Goal: Transaction & Acquisition: Subscribe to service/newsletter

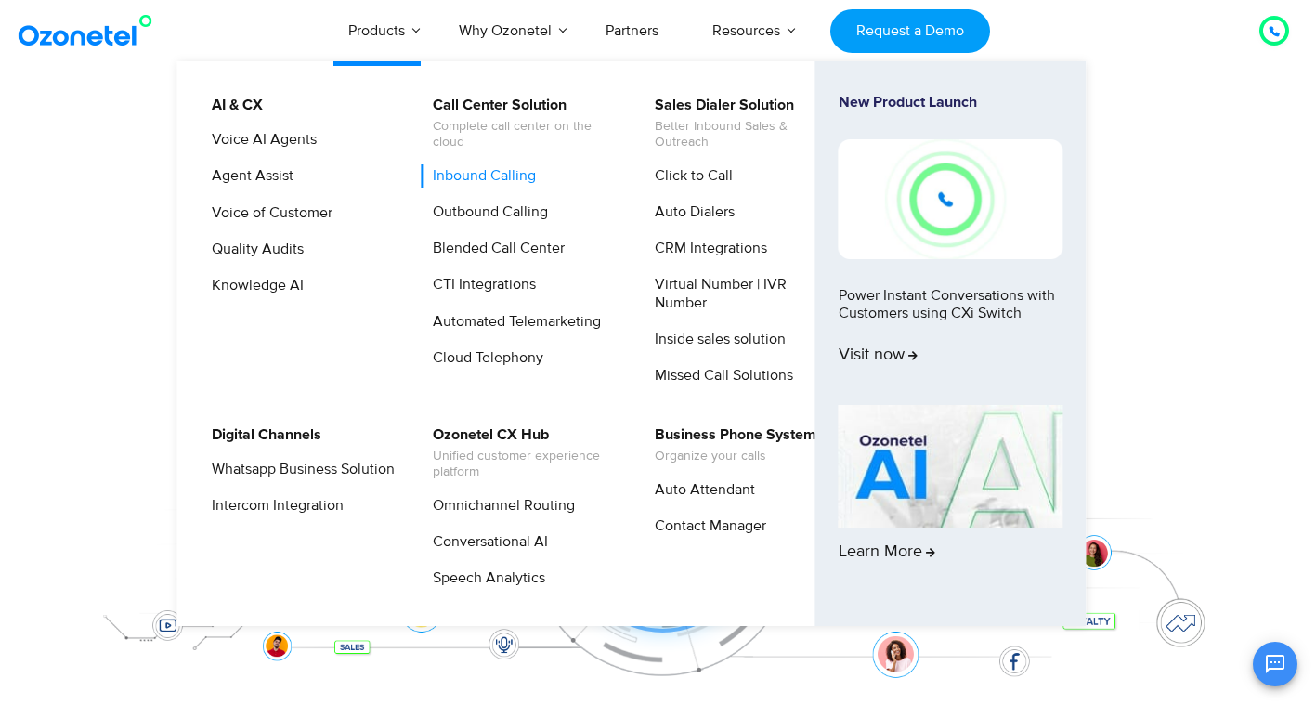
click at [514, 173] on link "Inbound Calling" at bounding box center [480, 175] width 118 height 23
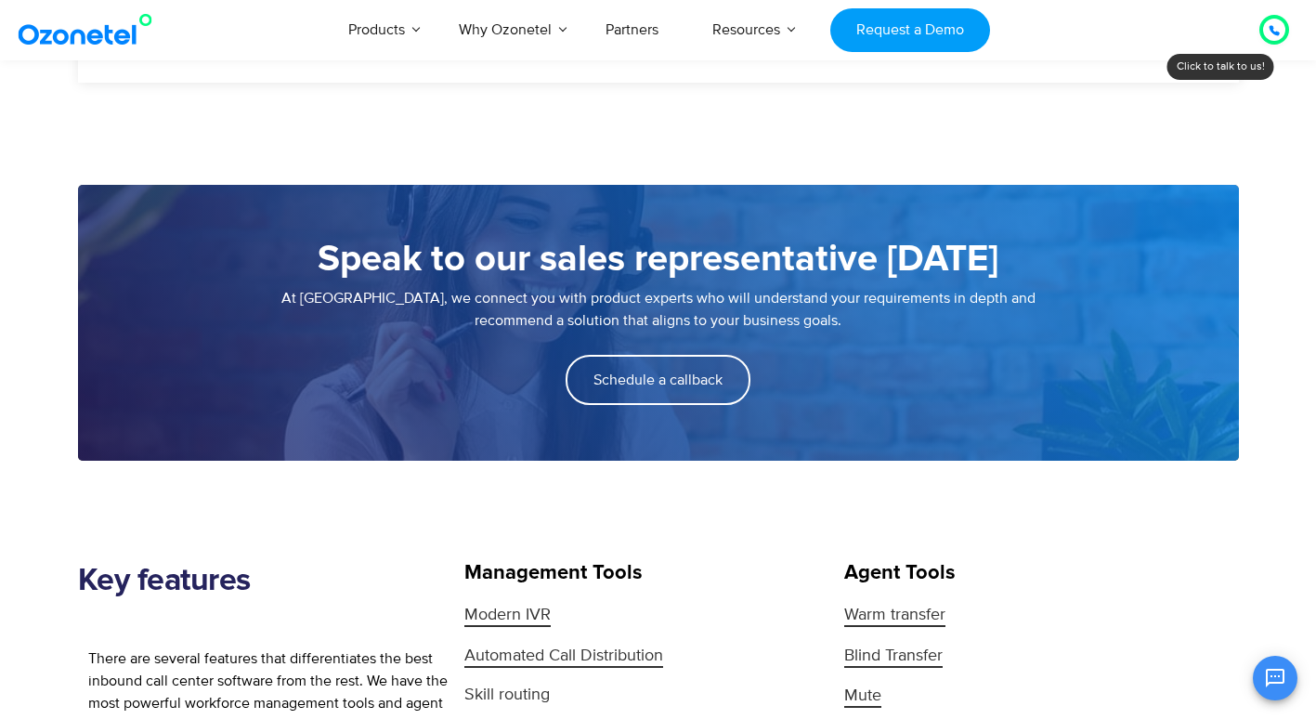
scroll to position [2034, 0]
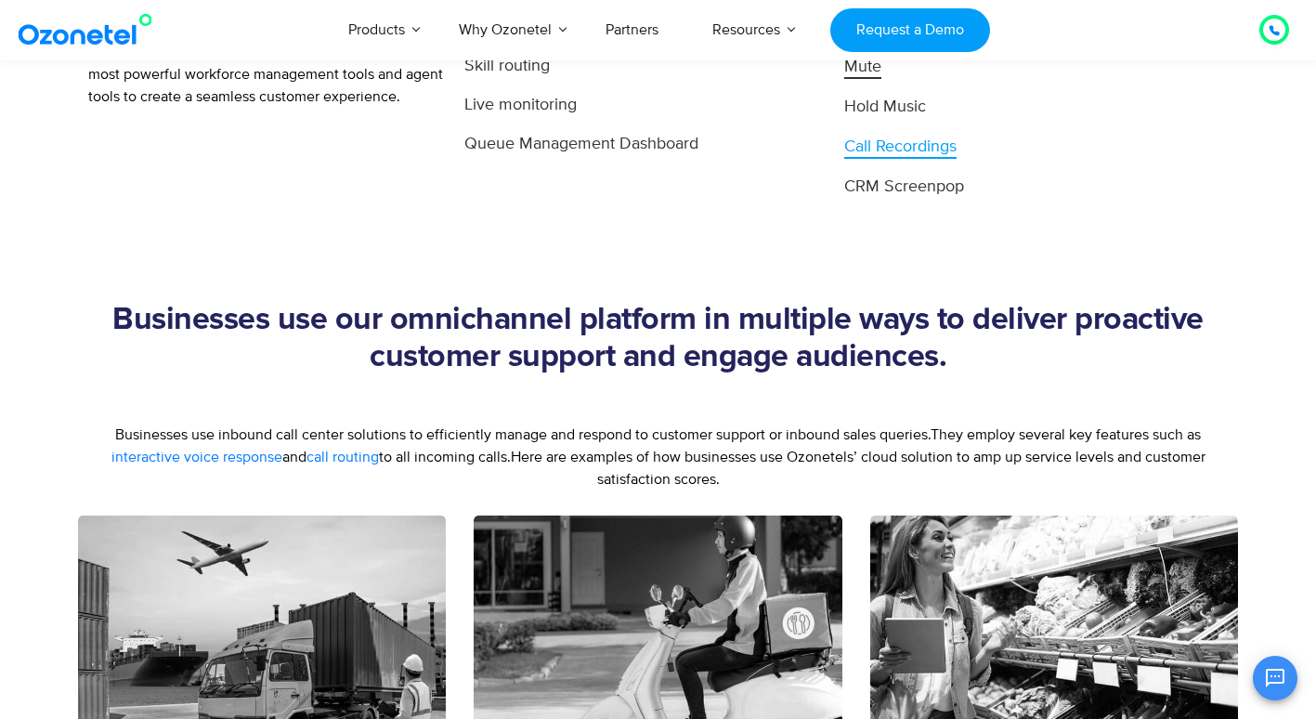
click at [879, 147] on span "Call Recordings" at bounding box center [900, 147] width 112 height 22
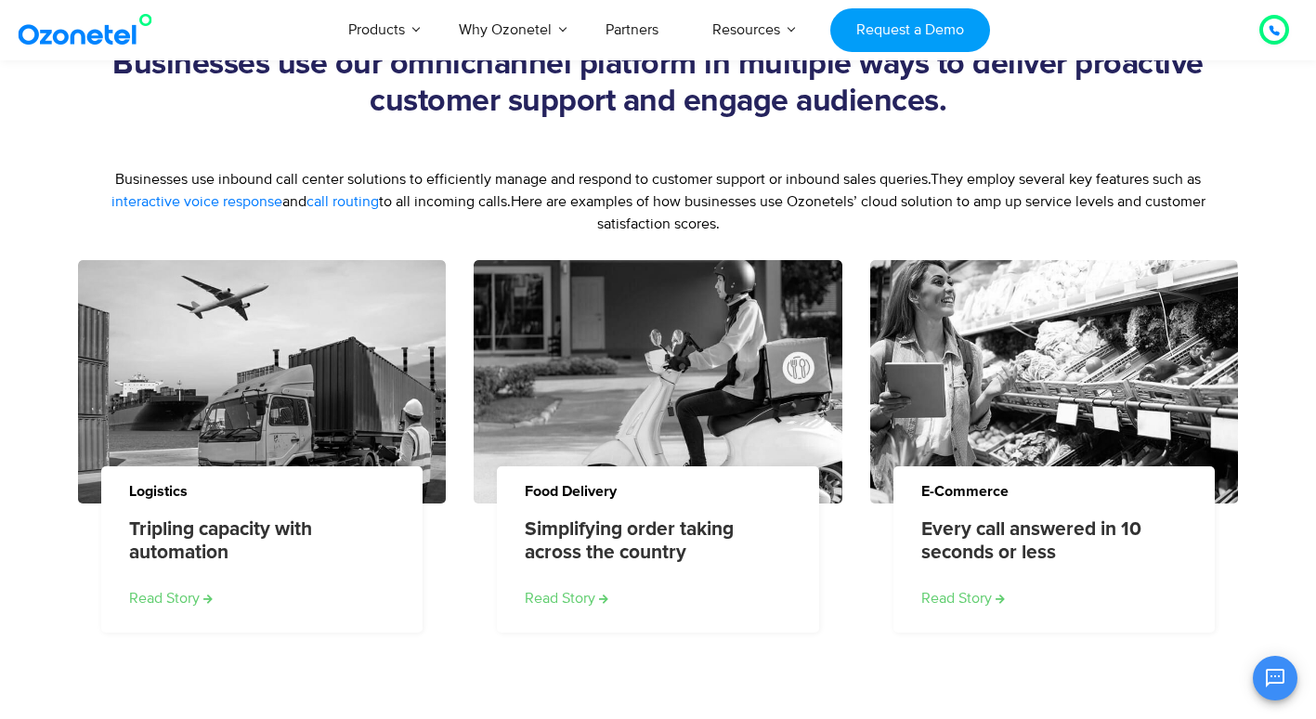
scroll to position [2871, 0]
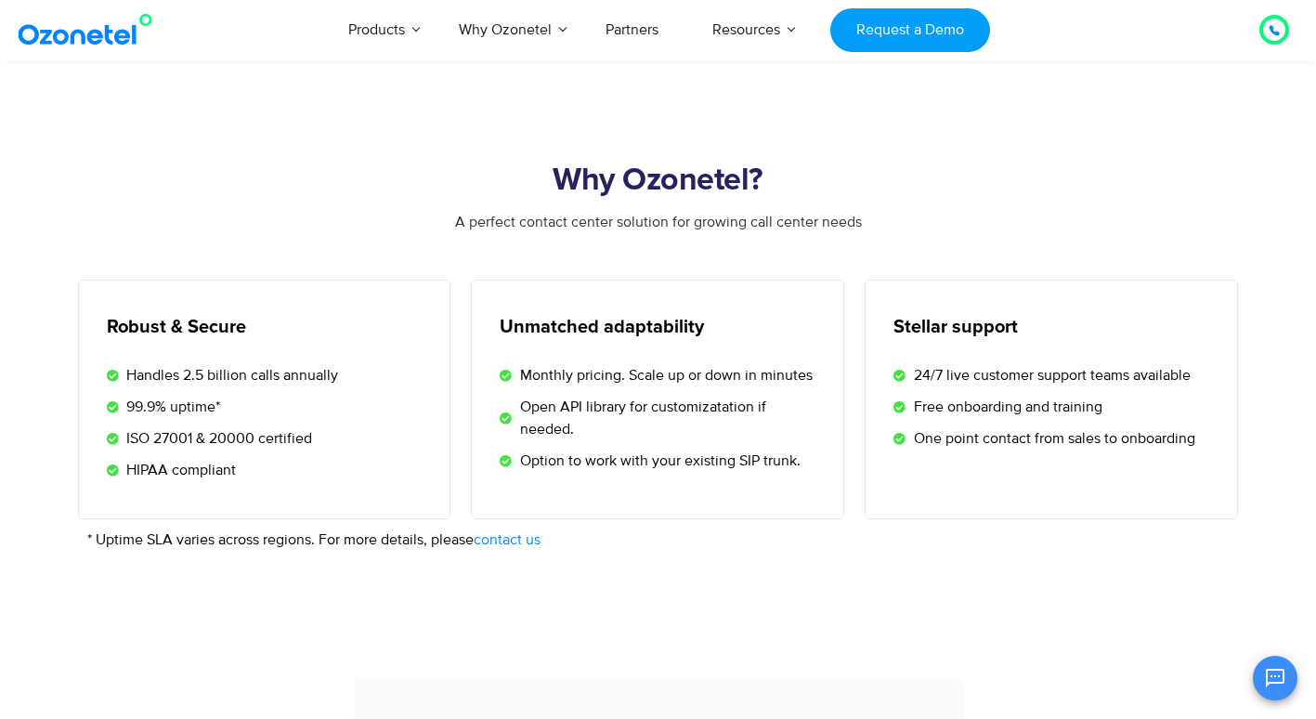
click at [540, 539] on link "contact us" at bounding box center [506, 539] width 67 height 22
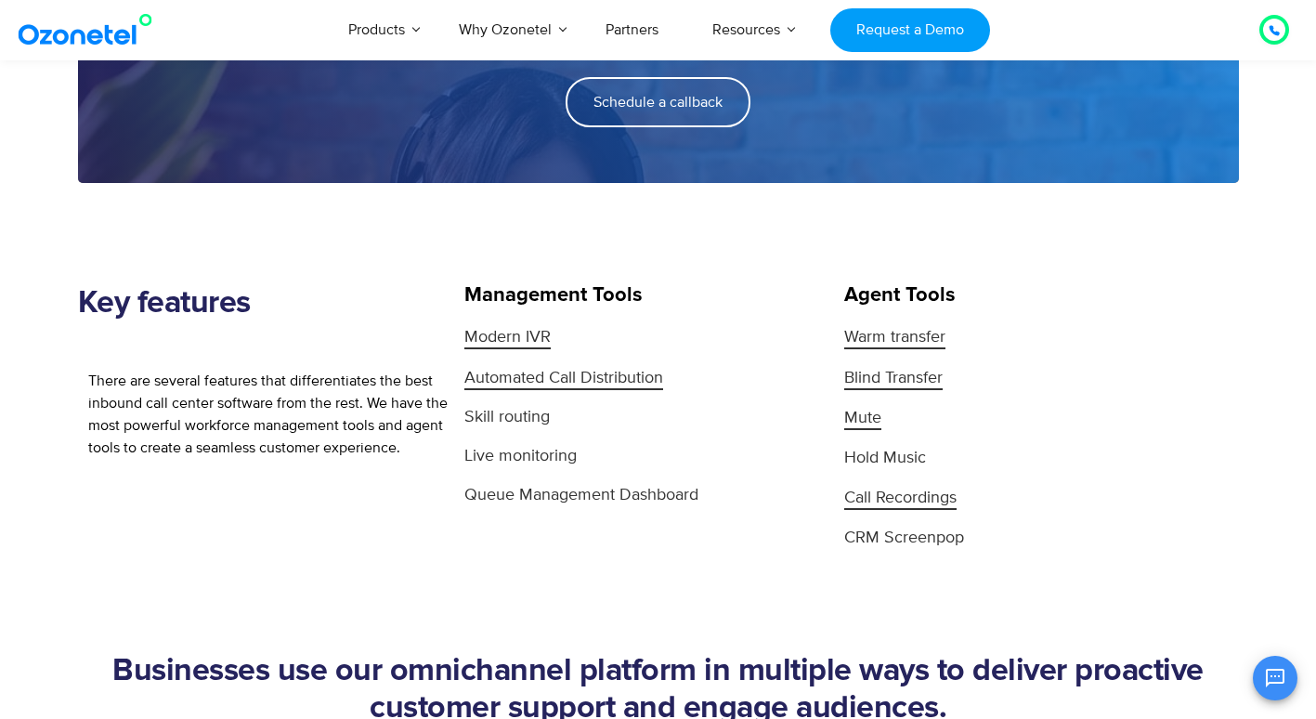
scroll to position [1671, 0]
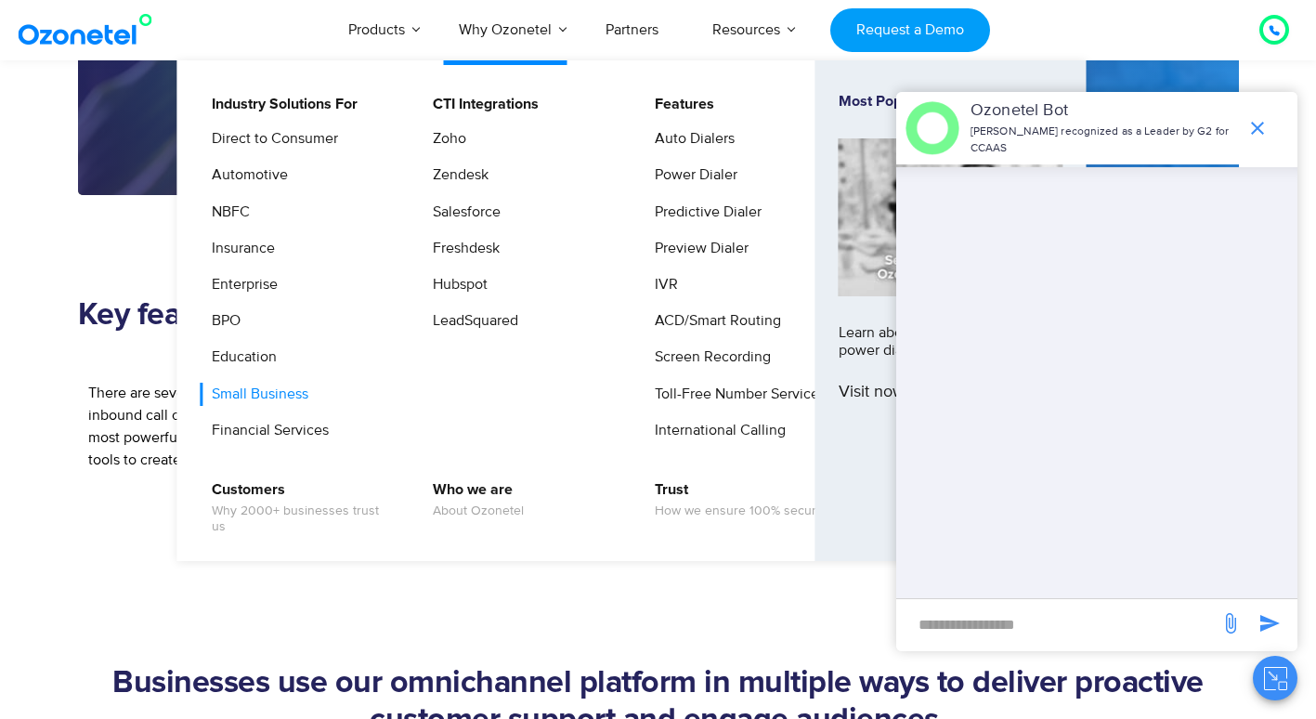
click at [284, 385] on link "Small Business" at bounding box center [255, 393] width 111 height 23
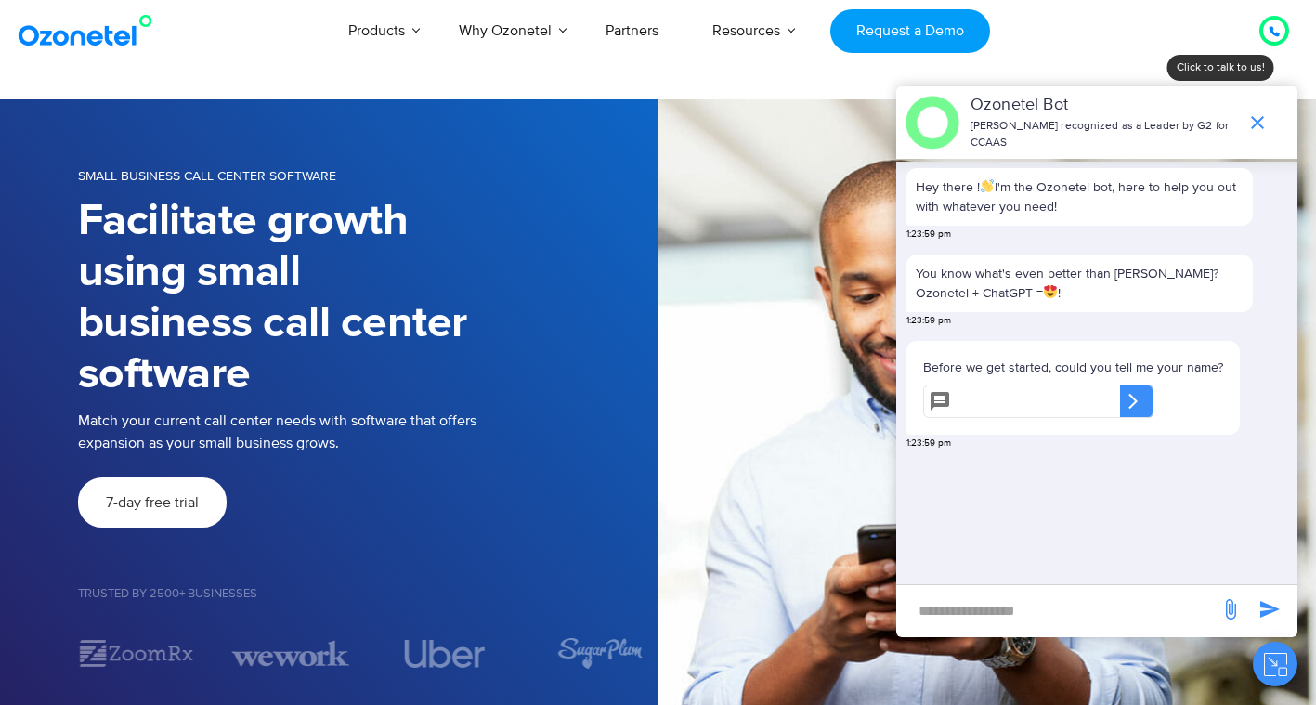
click at [1018, 395] on input "text" at bounding box center [1039, 400] width 162 height 33
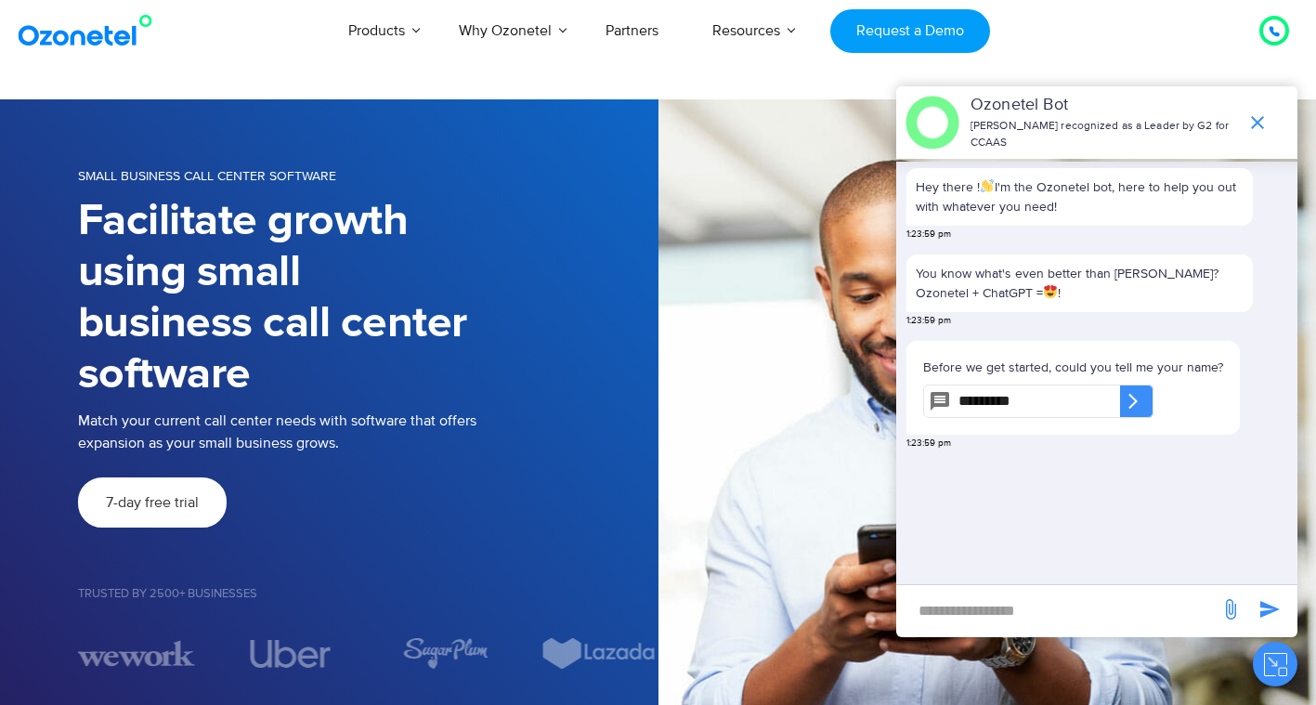
type input "*********"
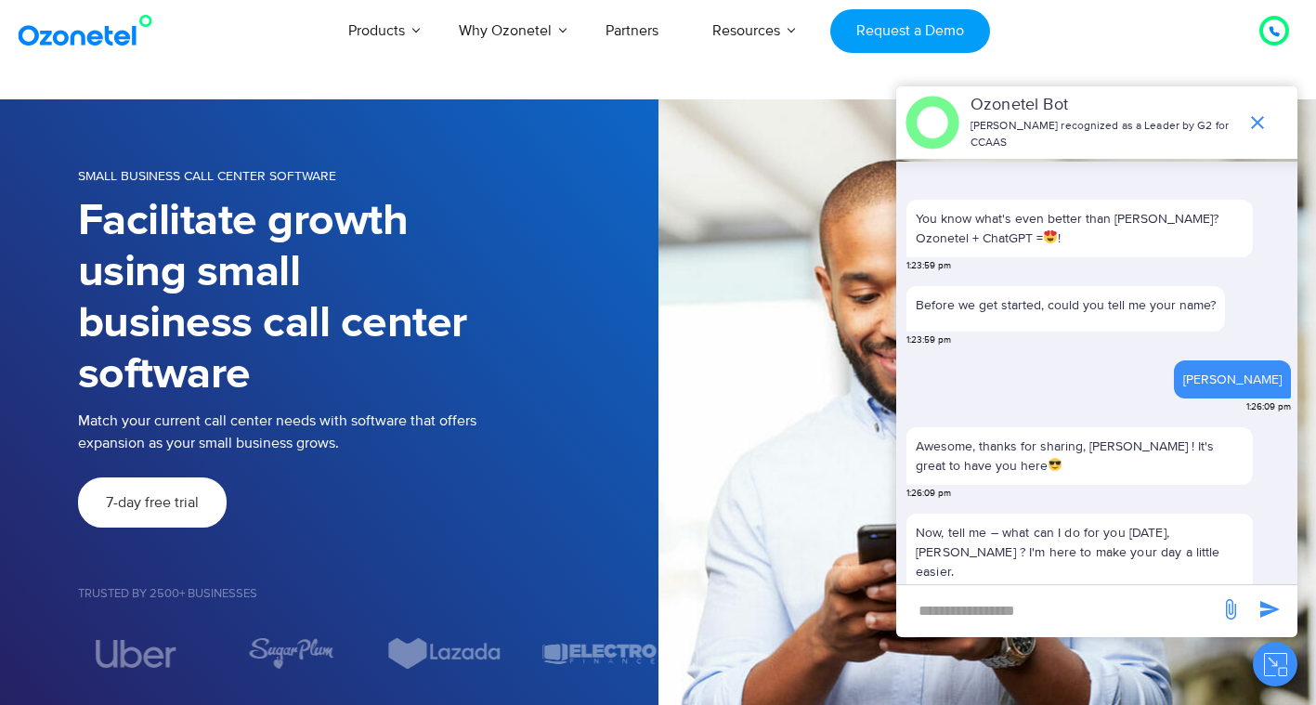
scroll to position [125, 0]
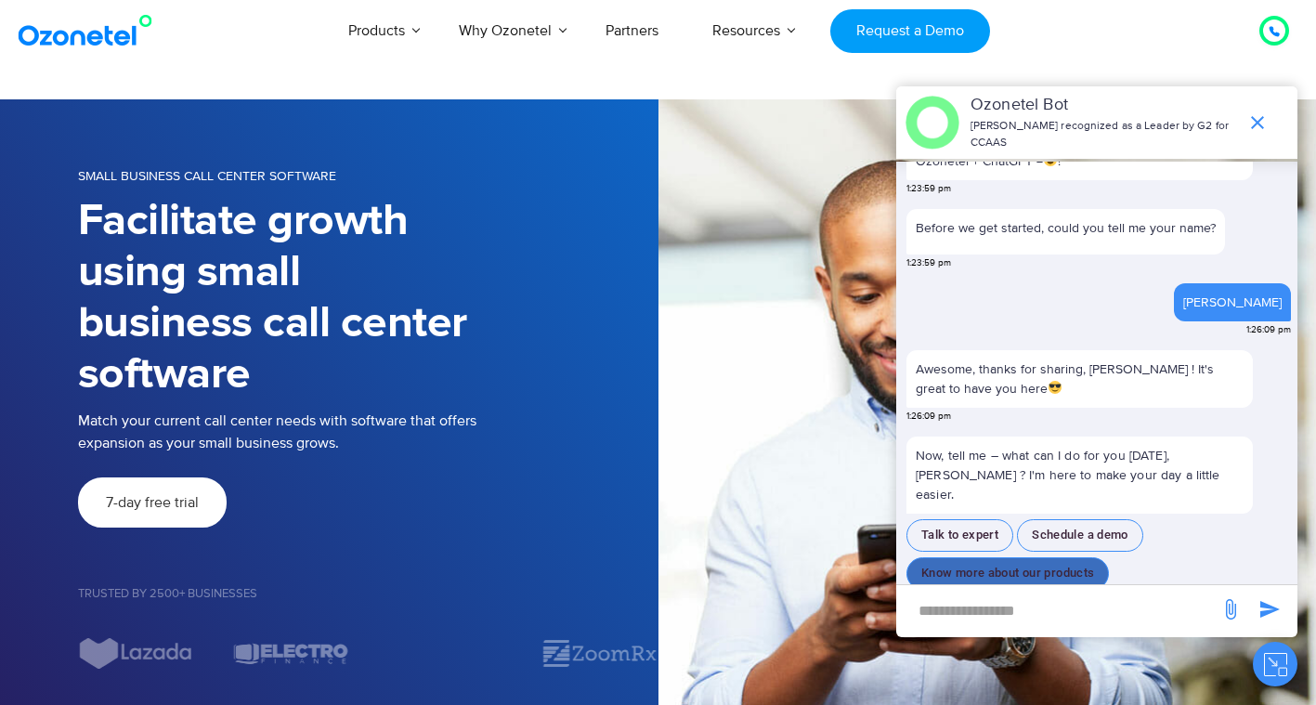
click at [990, 557] on button "Know more about our products" at bounding box center [1007, 573] width 202 height 32
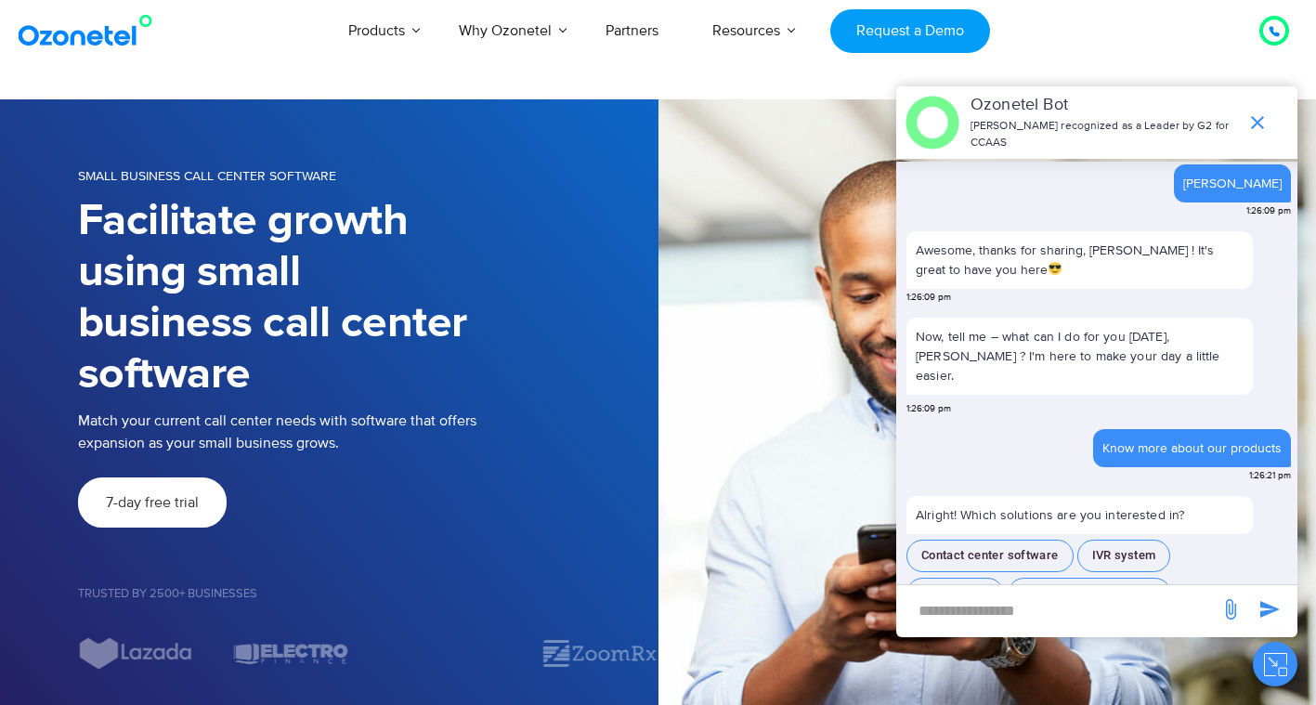
scroll to position [252, 0]
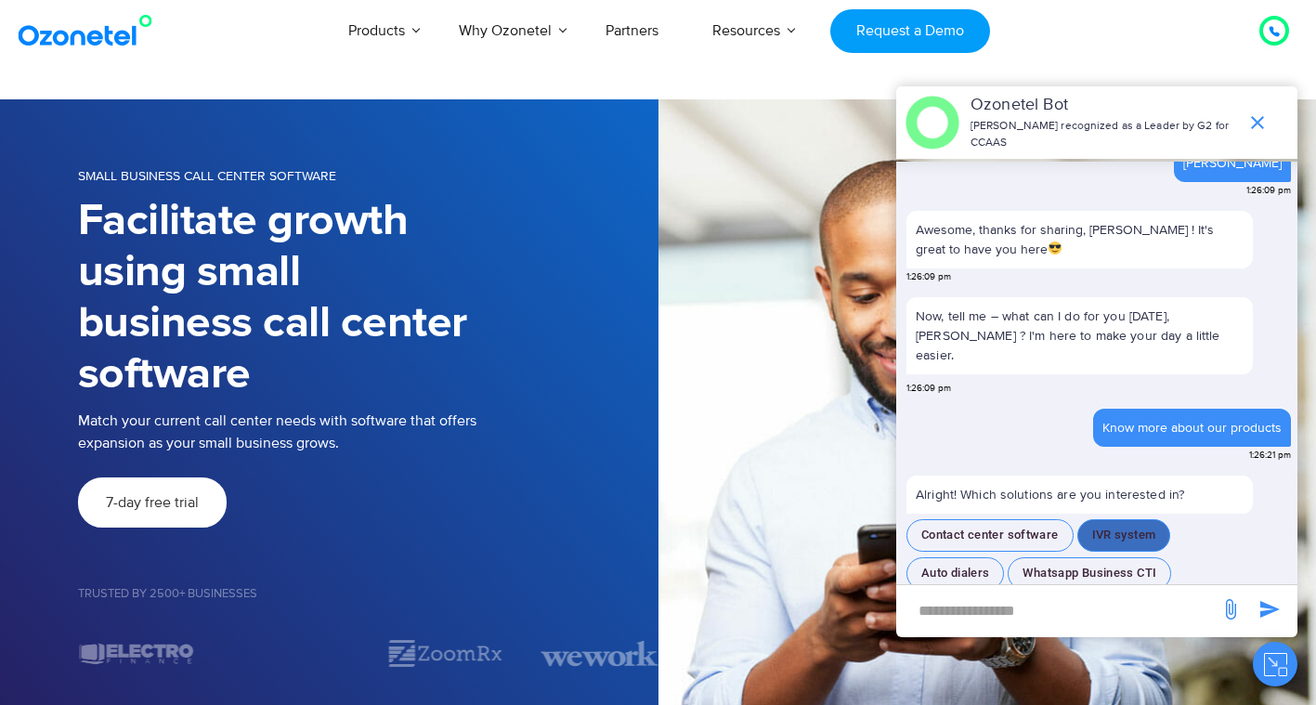
click at [1095, 519] on button "IVR system" at bounding box center [1124, 535] width 94 height 32
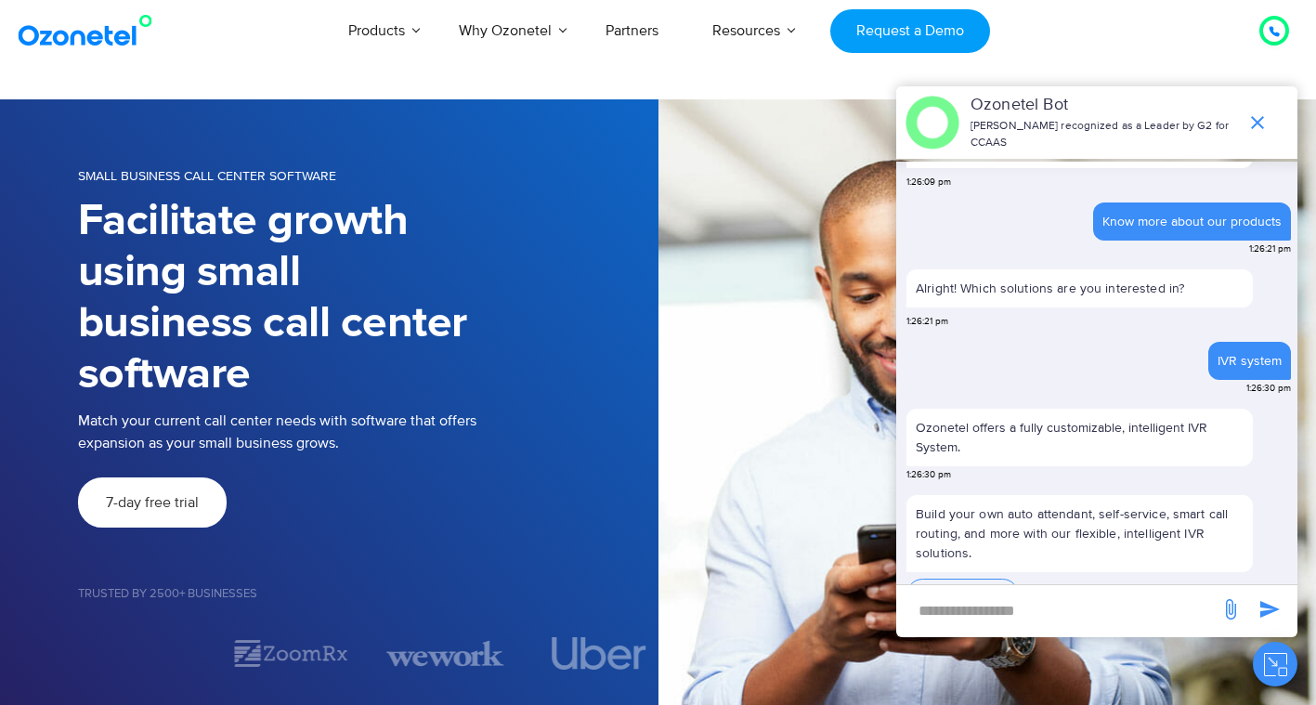
scroll to position [459, 0]
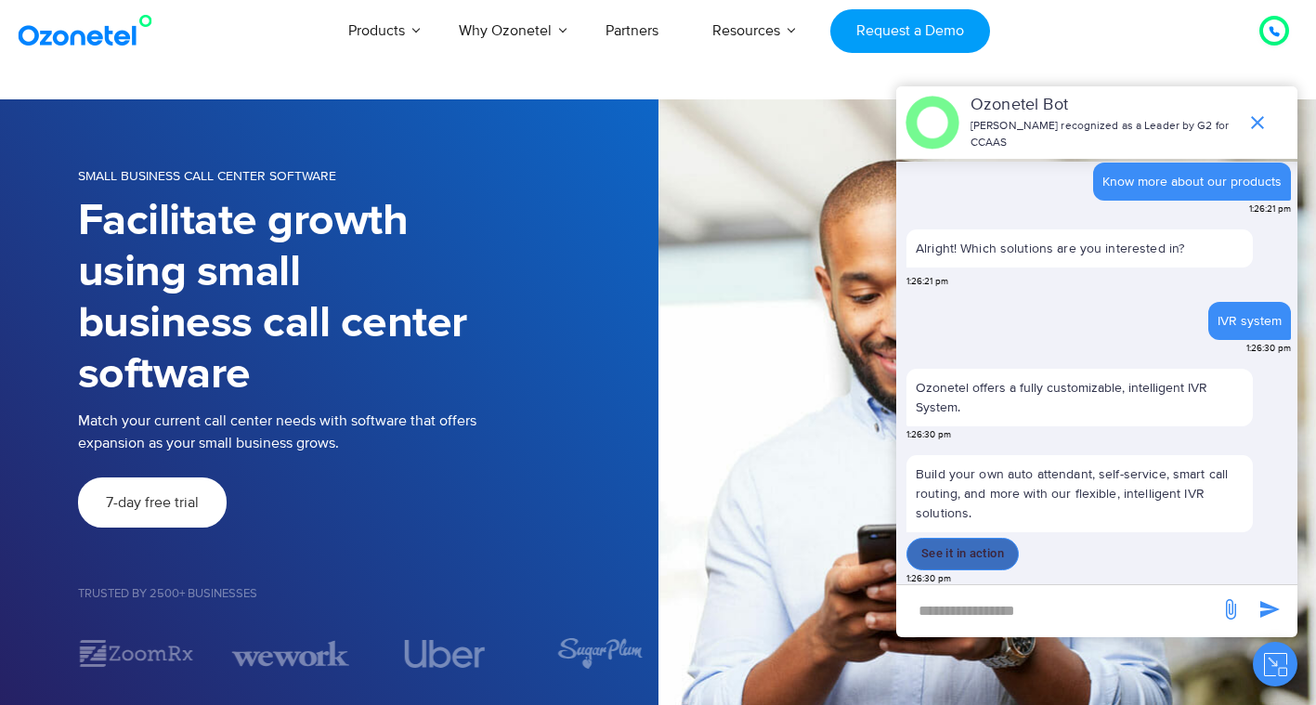
click at [976, 551] on button "See it in action" at bounding box center [962, 554] width 112 height 32
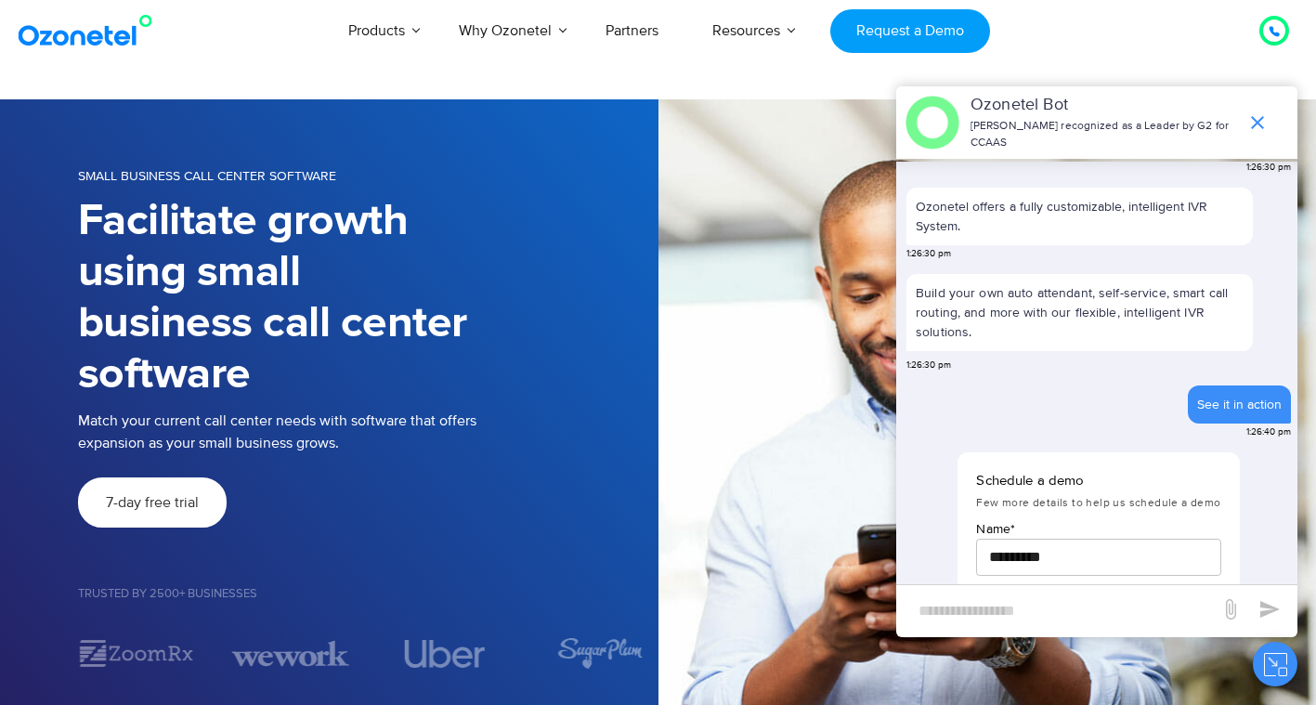
scroll to position [858, 0]
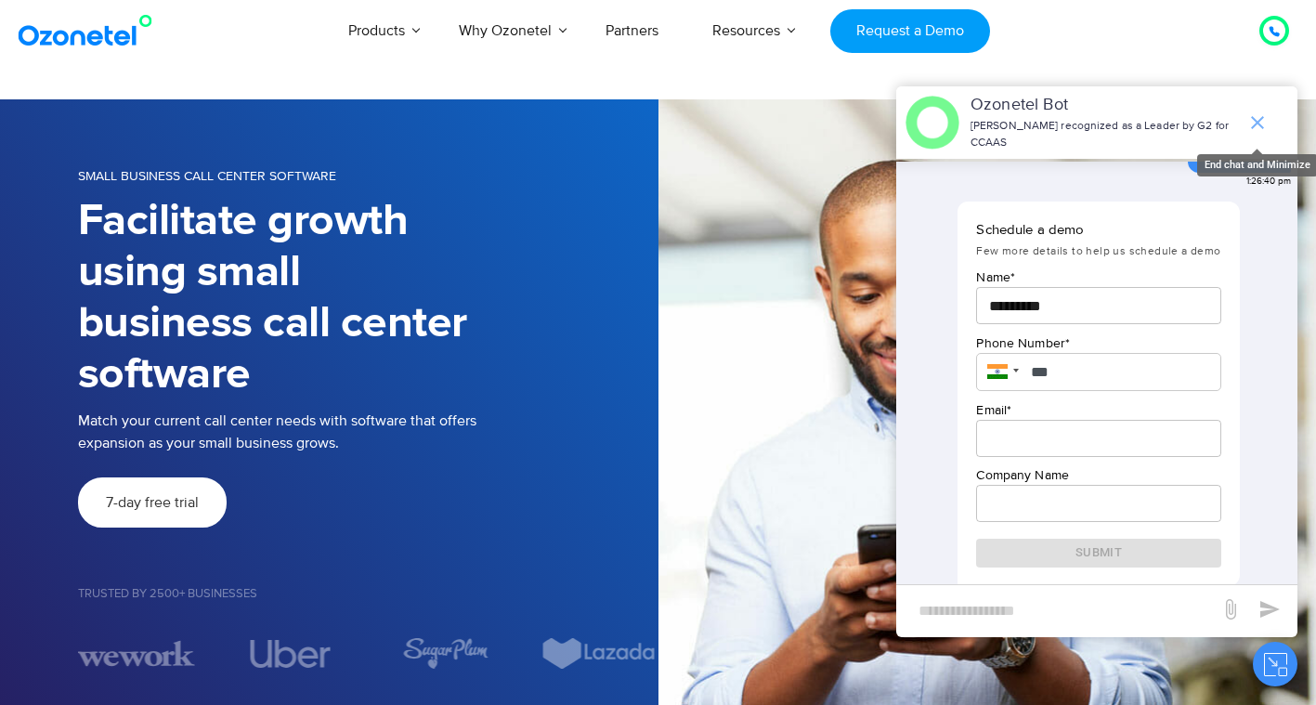
click at [1246, 116] on icon "end chat or minimize" at bounding box center [1257, 122] width 22 height 22
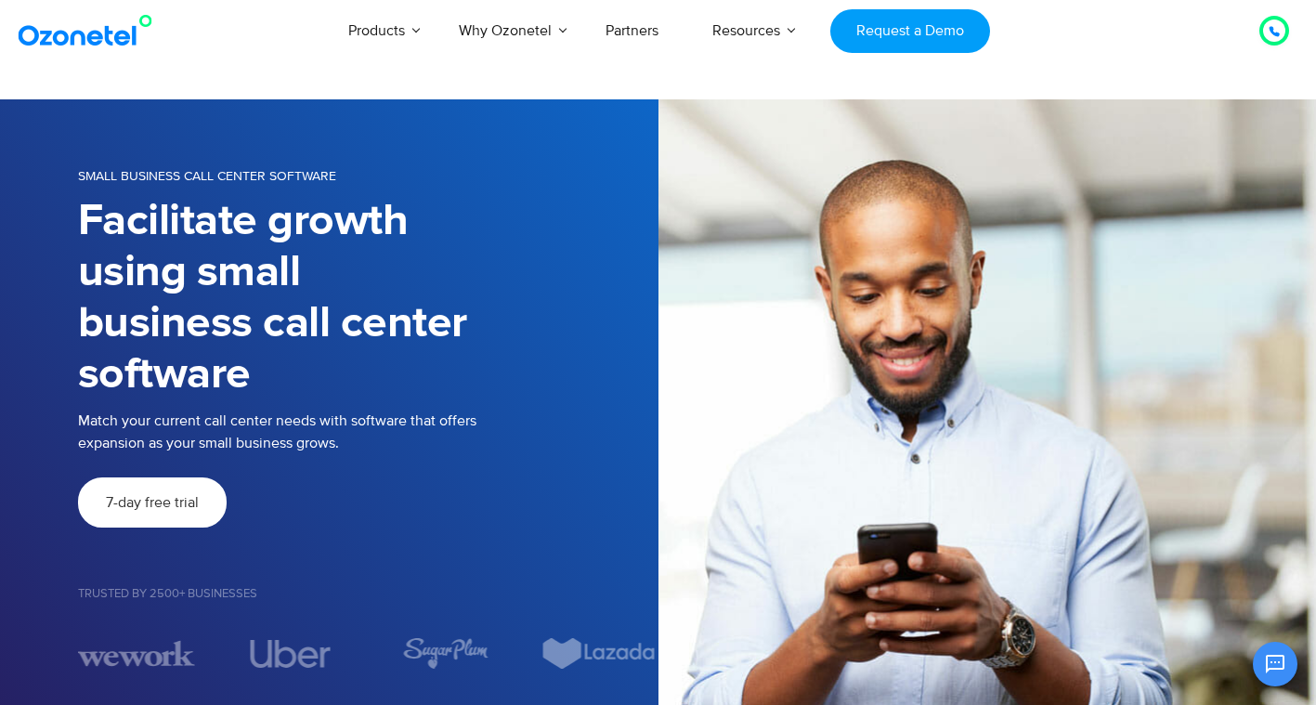
scroll to position [887, 0]
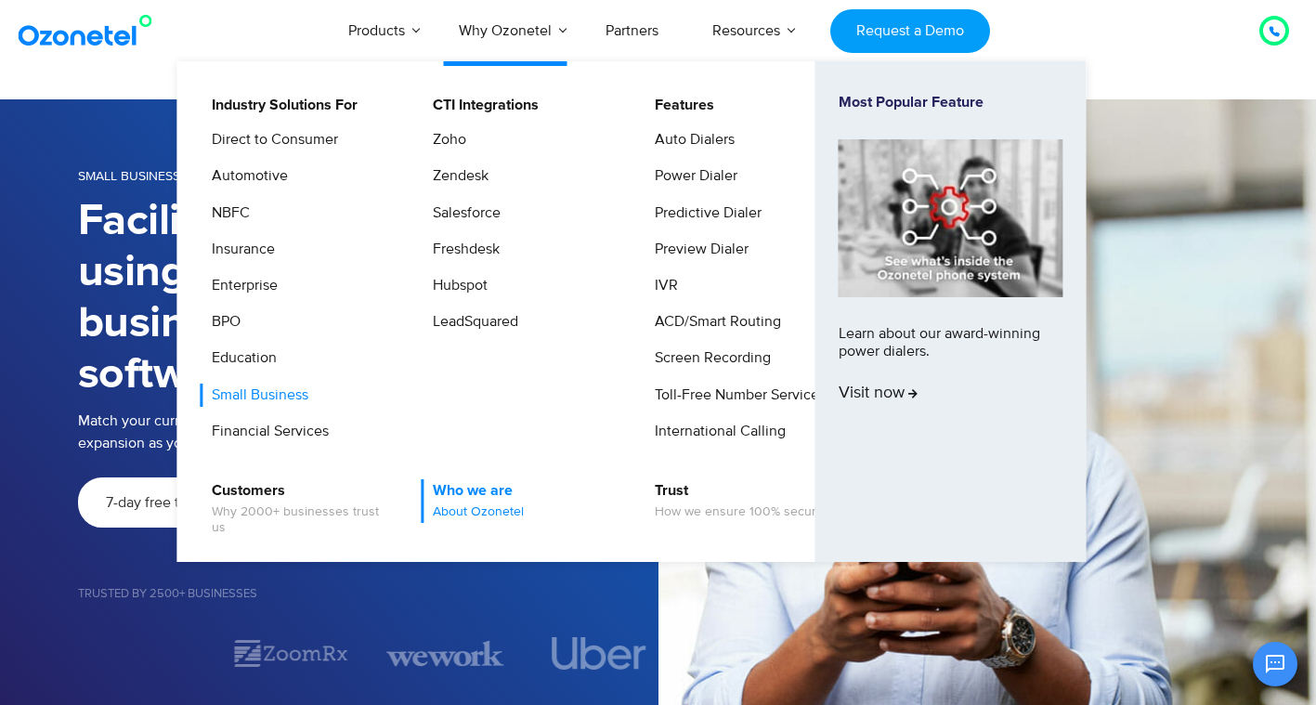
click at [490, 499] on link "Who we are About Ozonetel" at bounding box center [474, 501] width 106 height 44
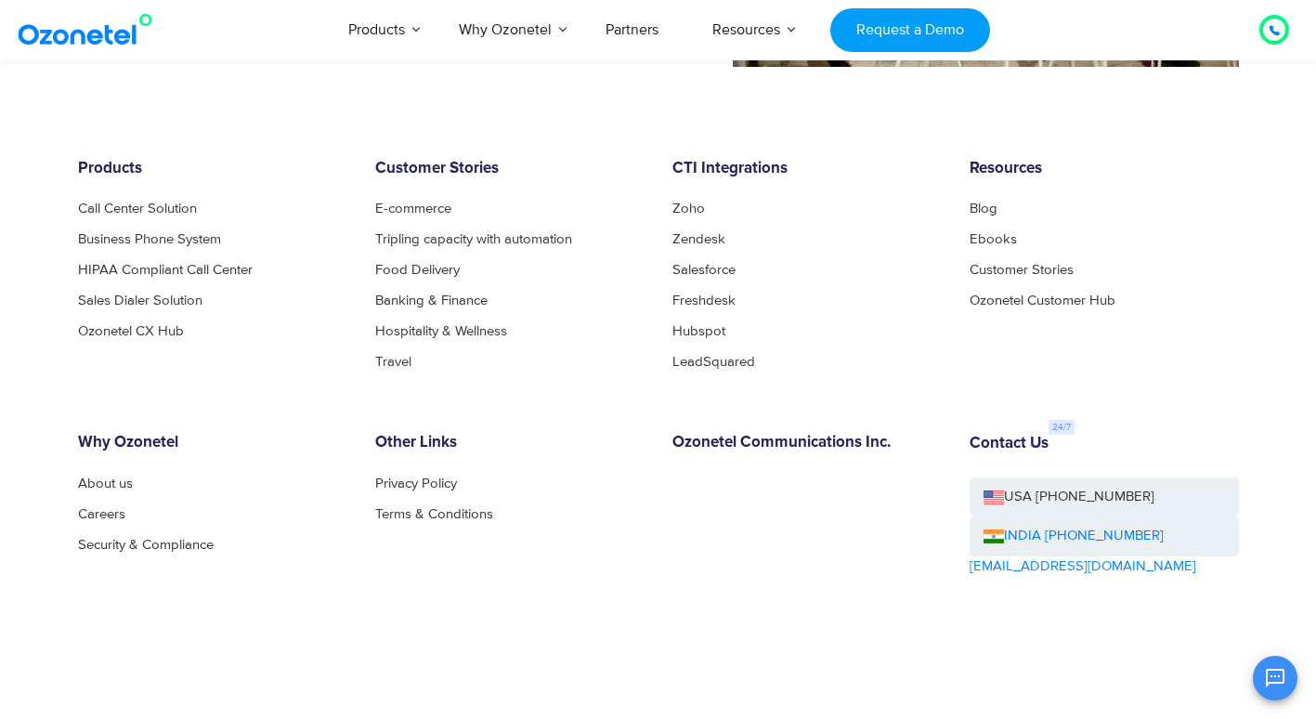
scroll to position [2043, 0]
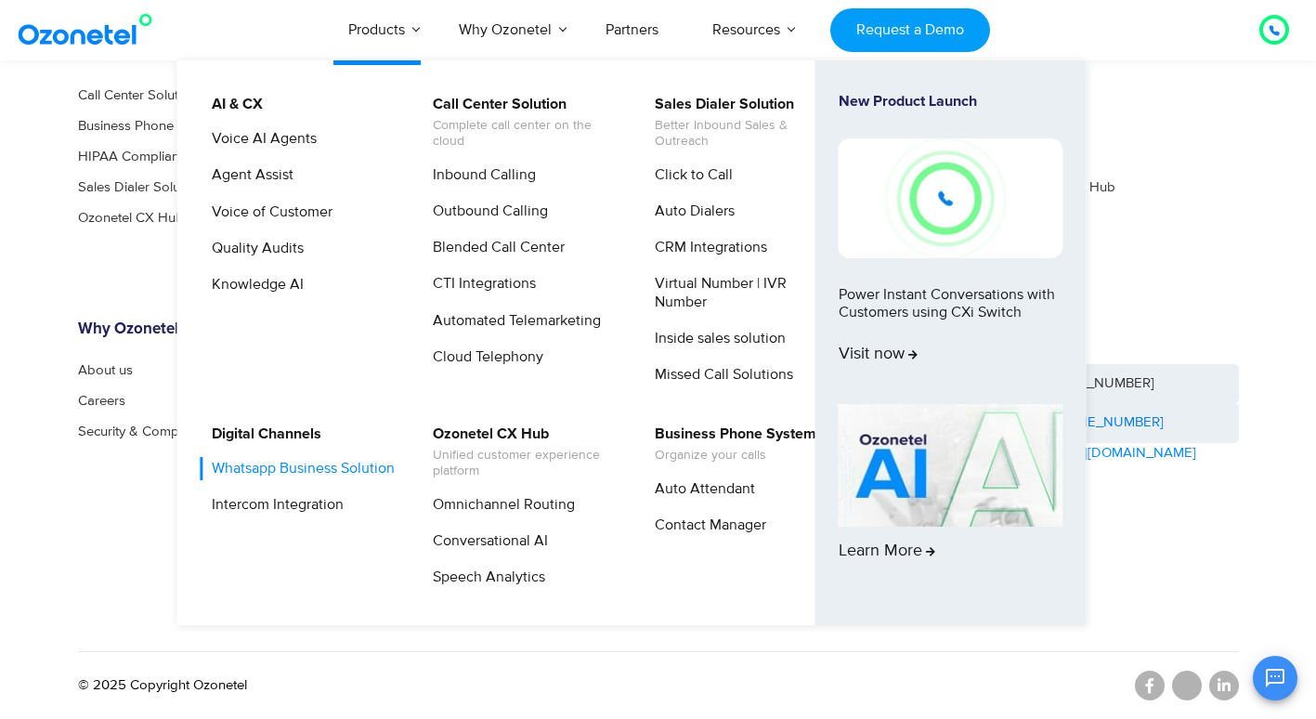
click at [290, 457] on link "Whatsapp Business Solution" at bounding box center [299, 468] width 198 height 23
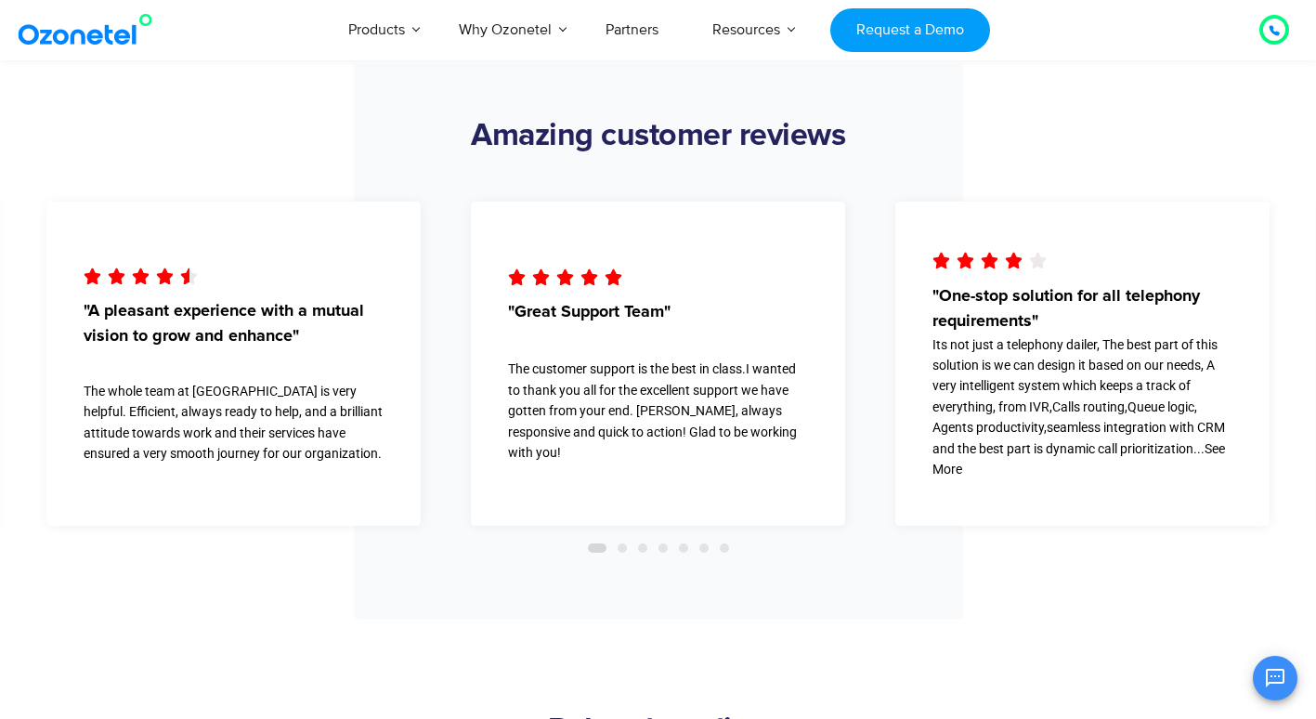
scroll to position [6853, 0]
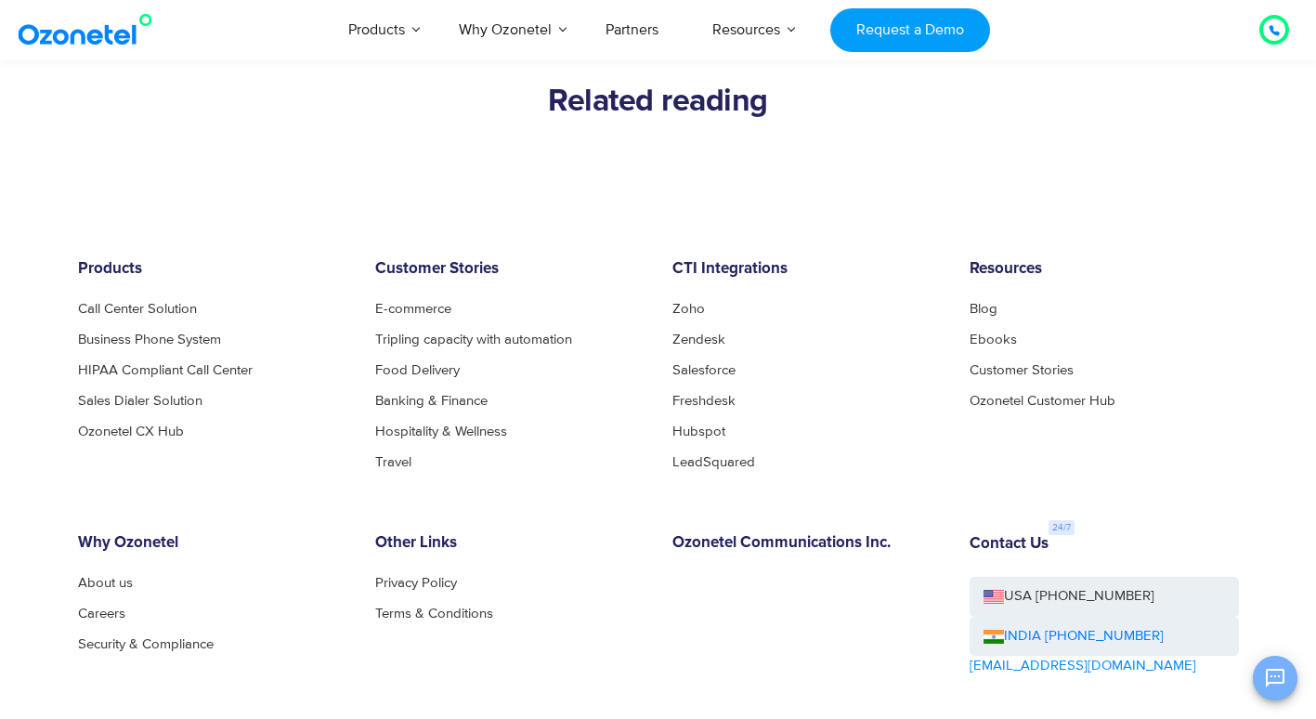
click at [1294, 670] on button "Open chat" at bounding box center [1274, 677] width 45 height 45
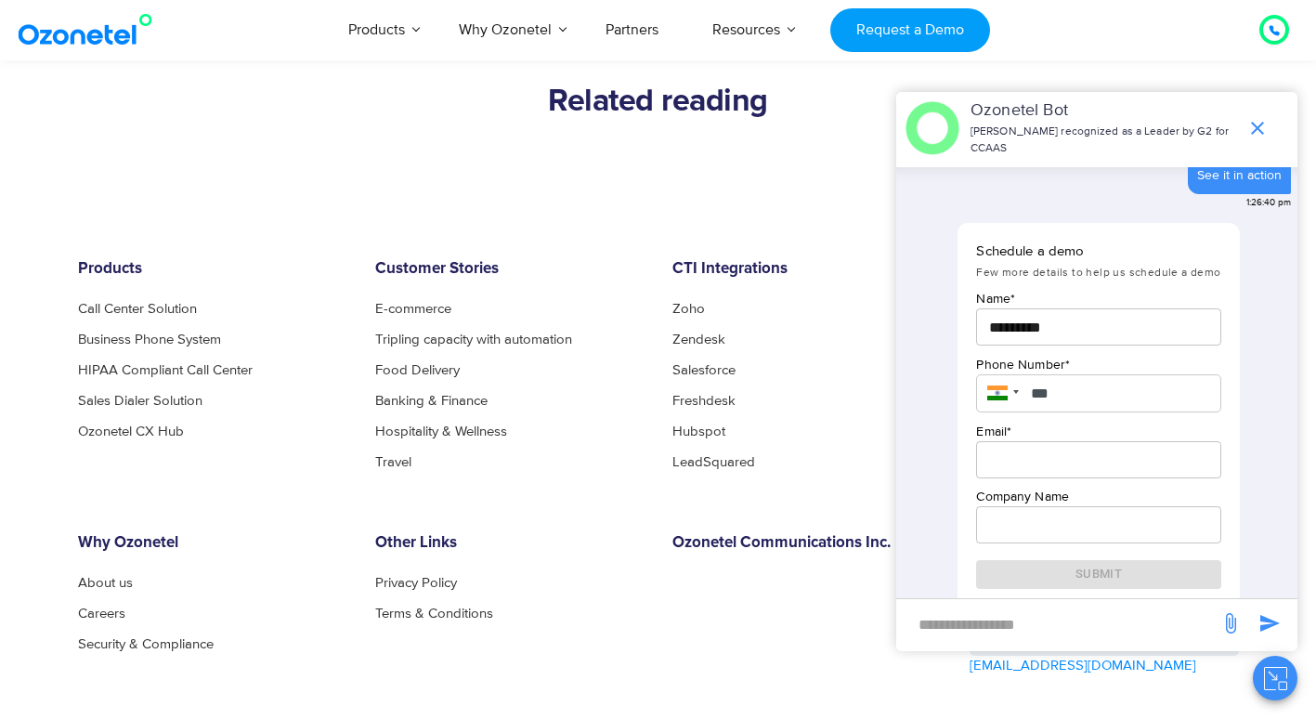
scroll to position [860, 0]
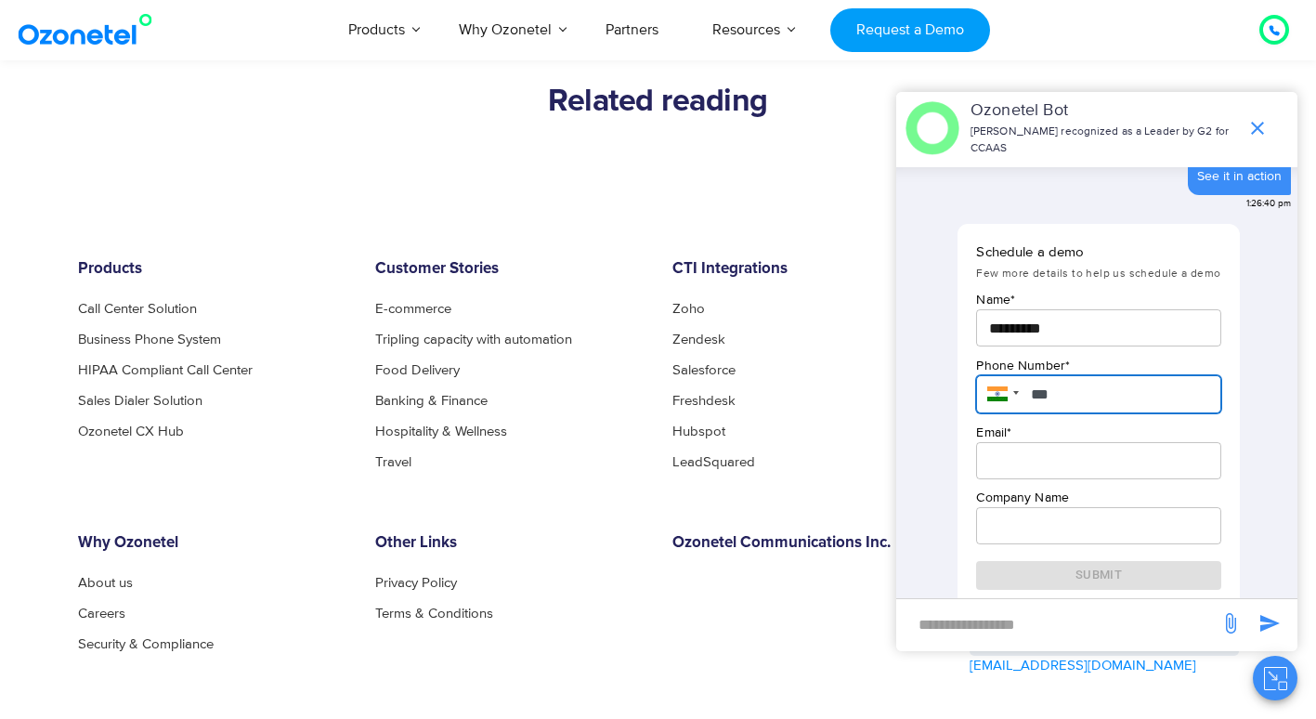
click at [1139, 406] on input "***" at bounding box center [1098, 394] width 244 height 39
type input "**********"
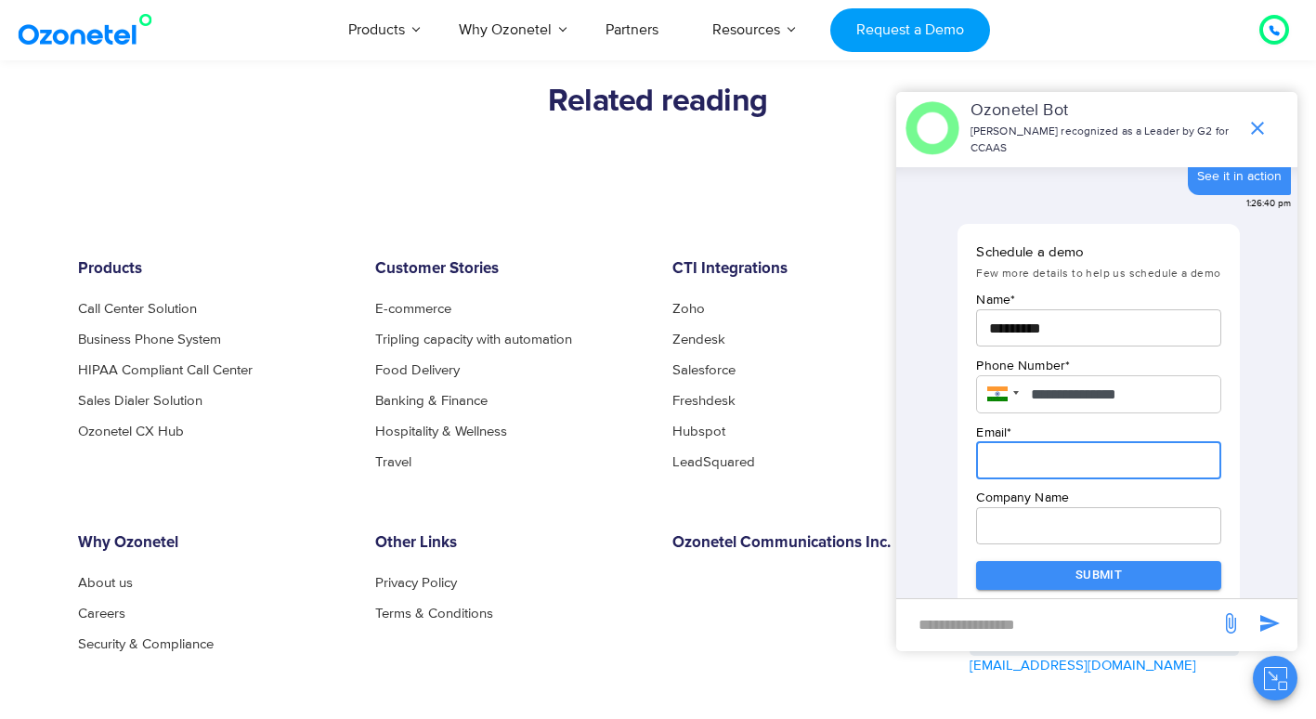
click at [1074, 467] on input "email" at bounding box center [1098, 460] width 244 height 37
click at [1081, 467] on input "email" at bounding box center [1098, 460] width 244 height 37
type input "*"
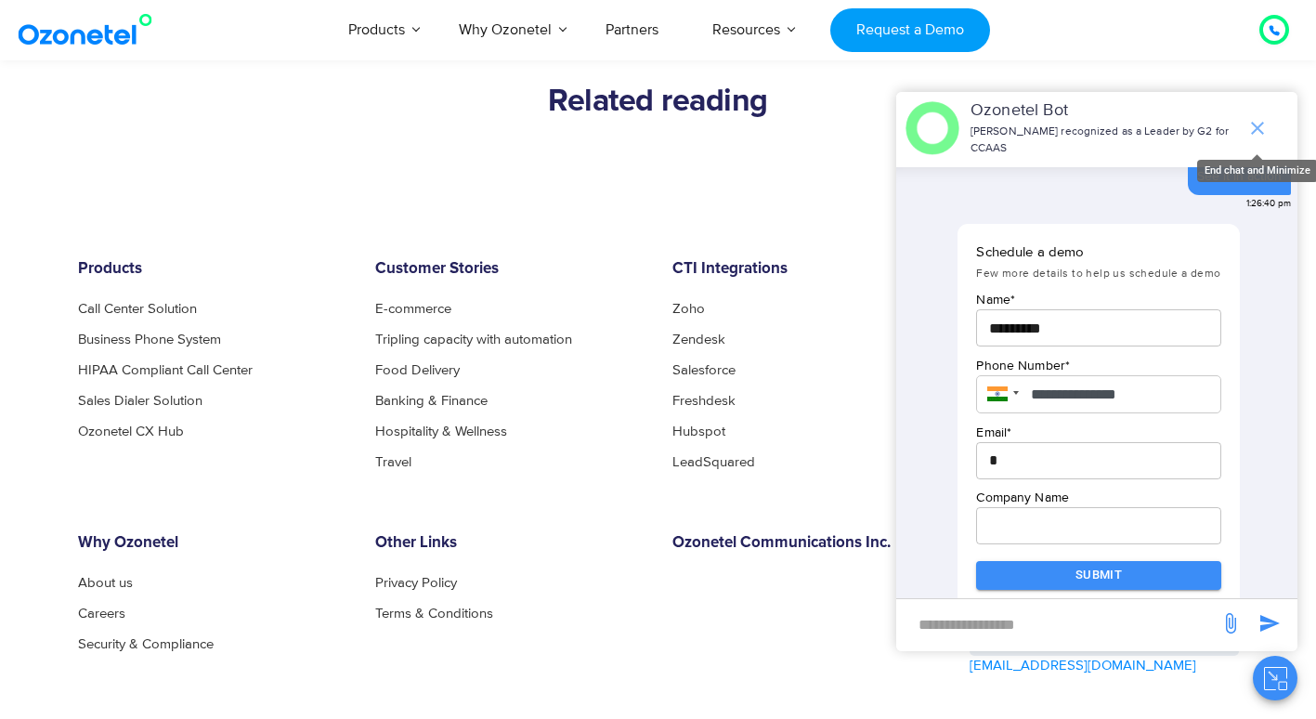
click at [1252, 133] on icon "end chat or minimize" at bounding box center [1257, 128] width 13 height 13
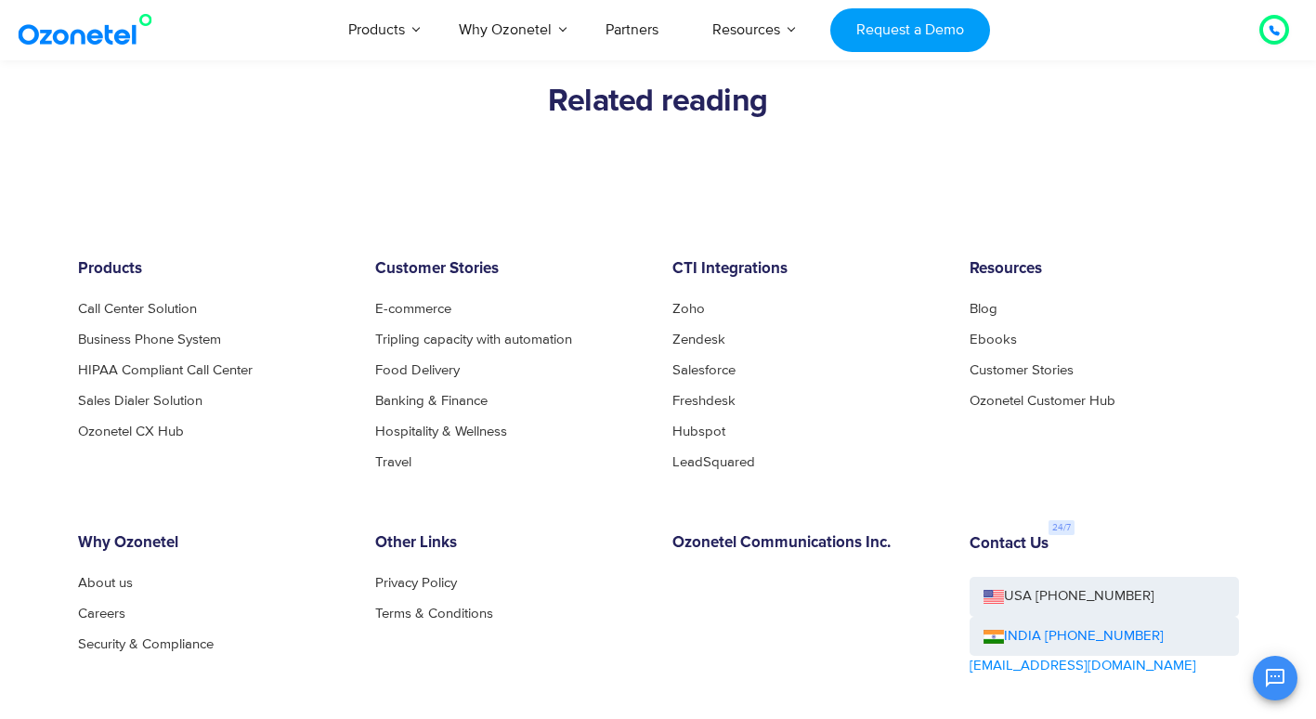
scroll to position [1236, 0]
click at [1258, 26] on div at bounding box center [1273, 29] width 37 height 37
